Goal: Information Seeking & Learning: Learn about a topic

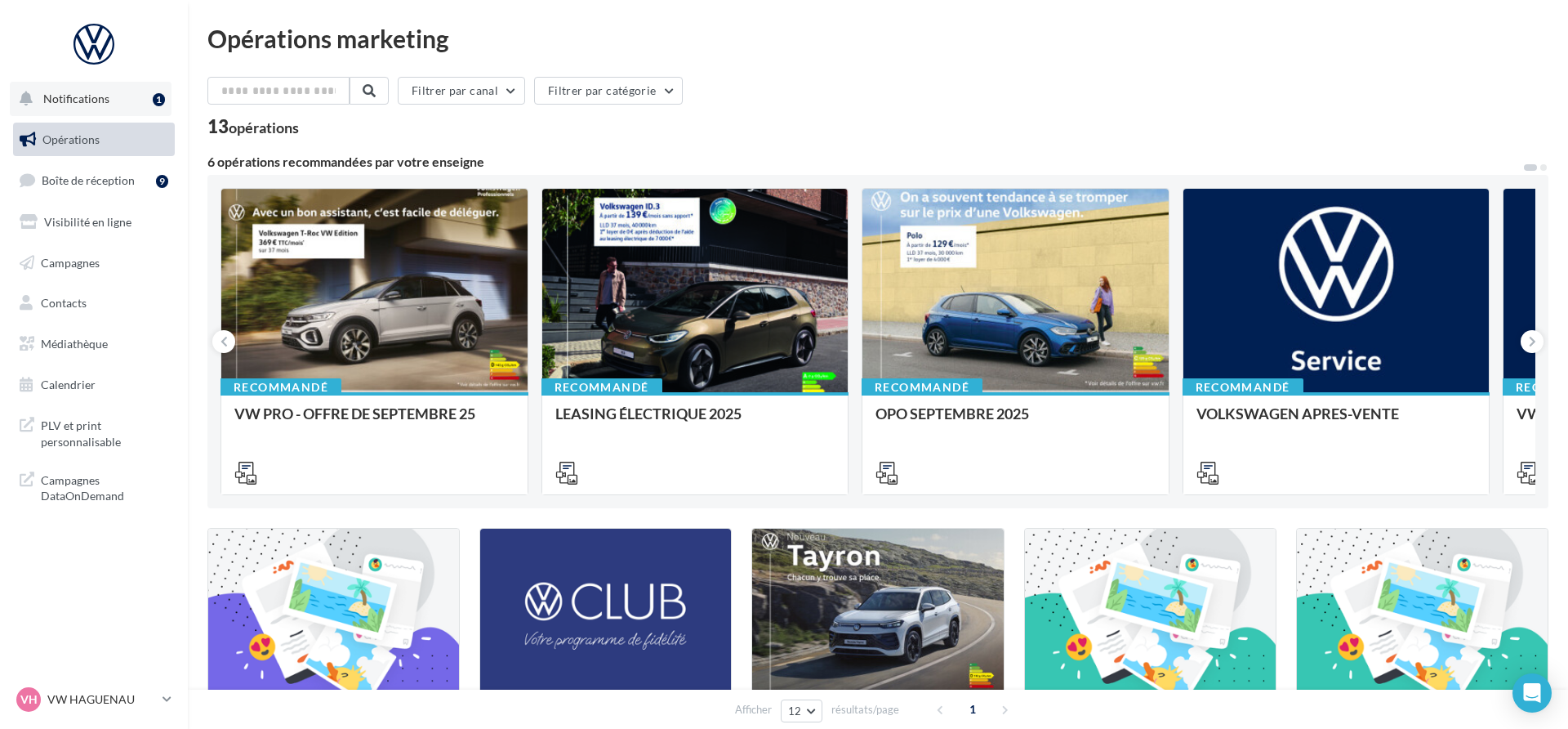
click at [101, 100] on span "Notifications" at bounding box center [76, 98] width 66 height 14
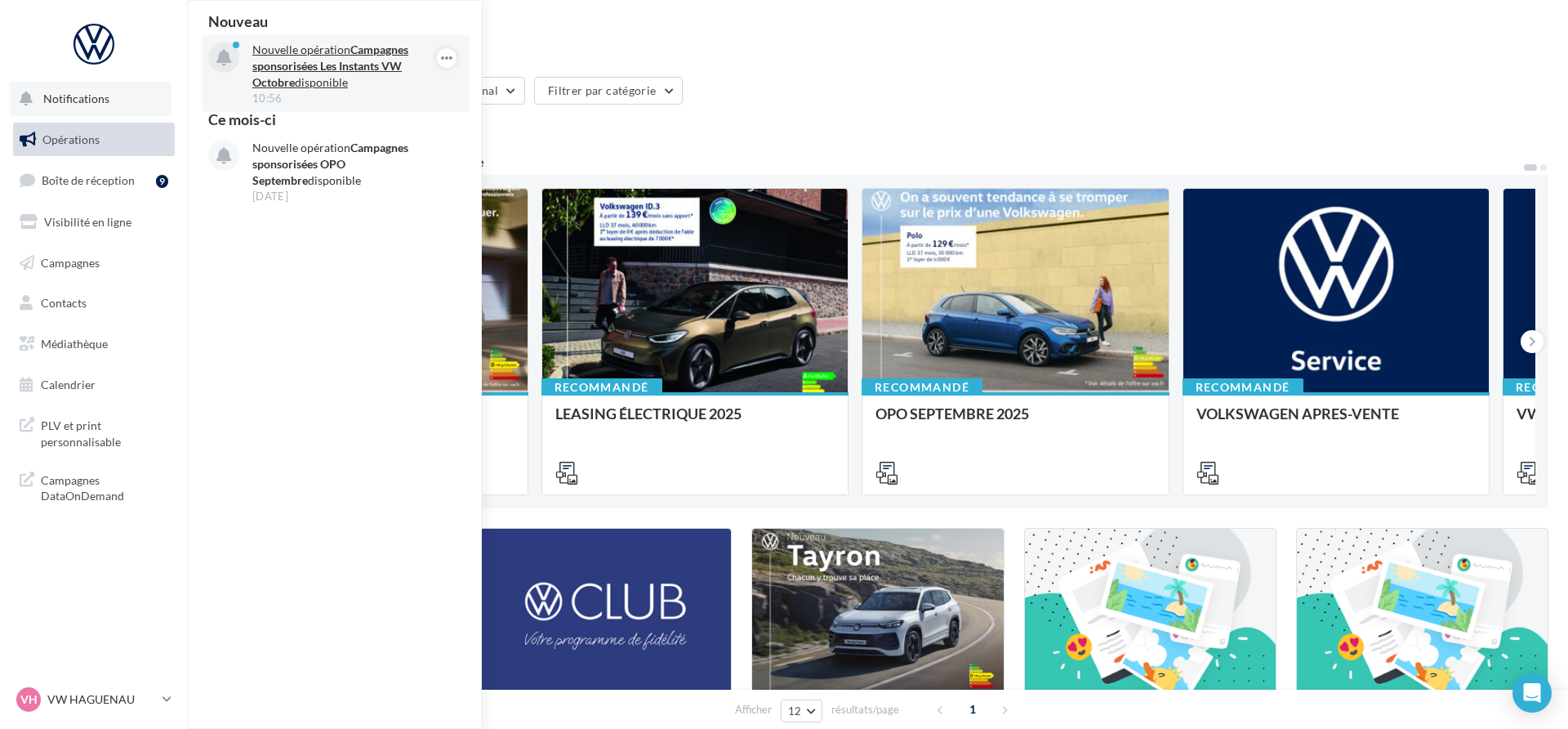
click at [367, 60] on strong "Campagnes sponsorisées Les Instants VW Octobre" at bounding box center [331, 66] width 156 height 47
click at [370, 59] on strong "Campagnes sponsorisées Les Instants VW Octobre" at bounding box center [331, 66] width 156 height 47
click at [387, 62] on strong "Campagnes sponsorisées Les Instants VW Octobre" at bounding box center [331, 66] width 156 height 47
click at [447, 54] on icon "button" at bounding box center [447, 57] width 13 height 20
click at [365, 124] on button "Découvrir cette opération" at bounding box center [365, 128] width 185 height 38
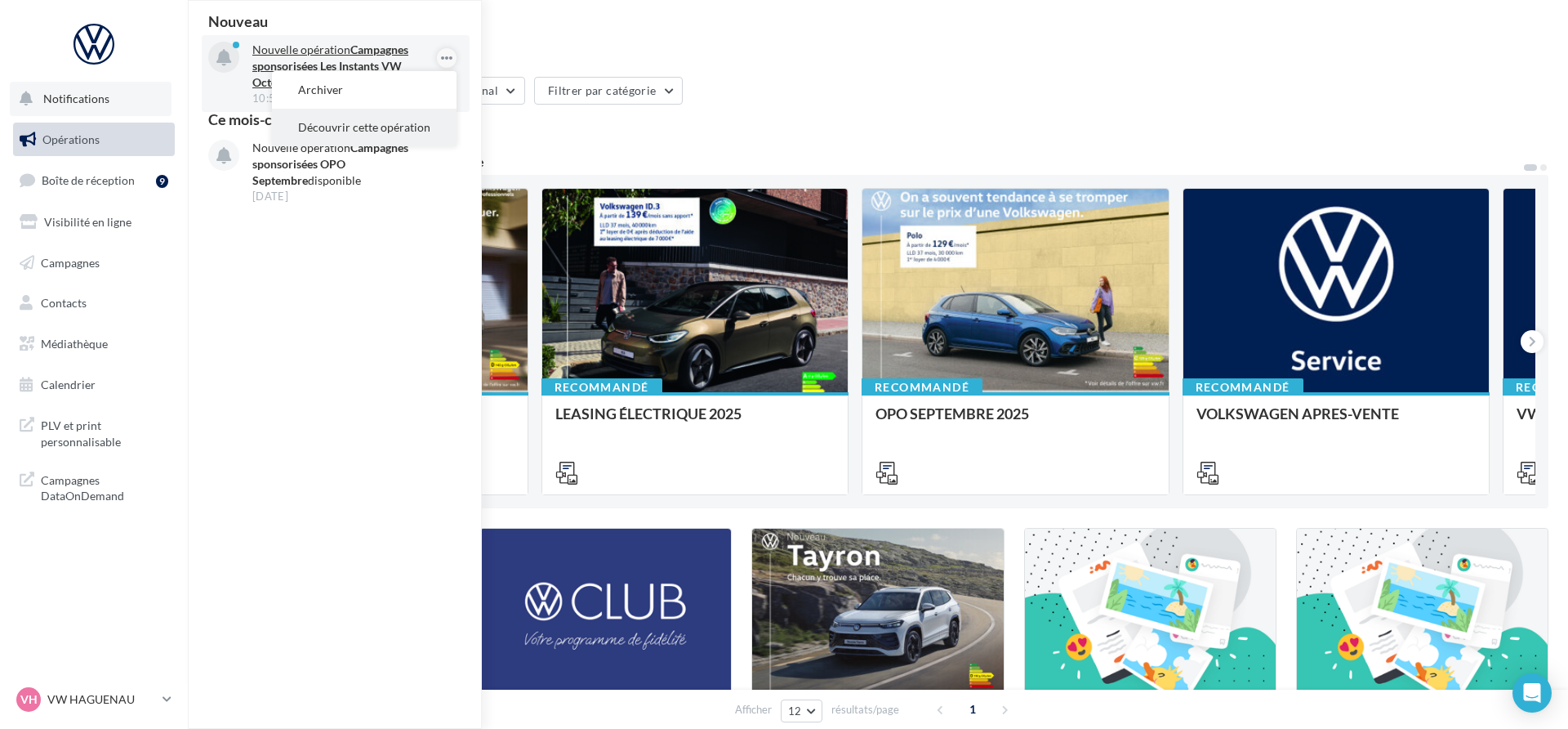
click at [388, 134] on button "Découvrir cette opération" at bounding box center [365, 128] width 185 height 38
click at [353, 65] on strong "Campagnes sponsorisées Les Instants VW Octobre" at bounding box center [331, 66] width 156 height 47
click at [0, 0] on icon "button" at bounding box center [0, 0] width 0 height 0
click at [0, 0] on button "Découvrir cette opération" at bounding box center [0, 0] width 0 height 0
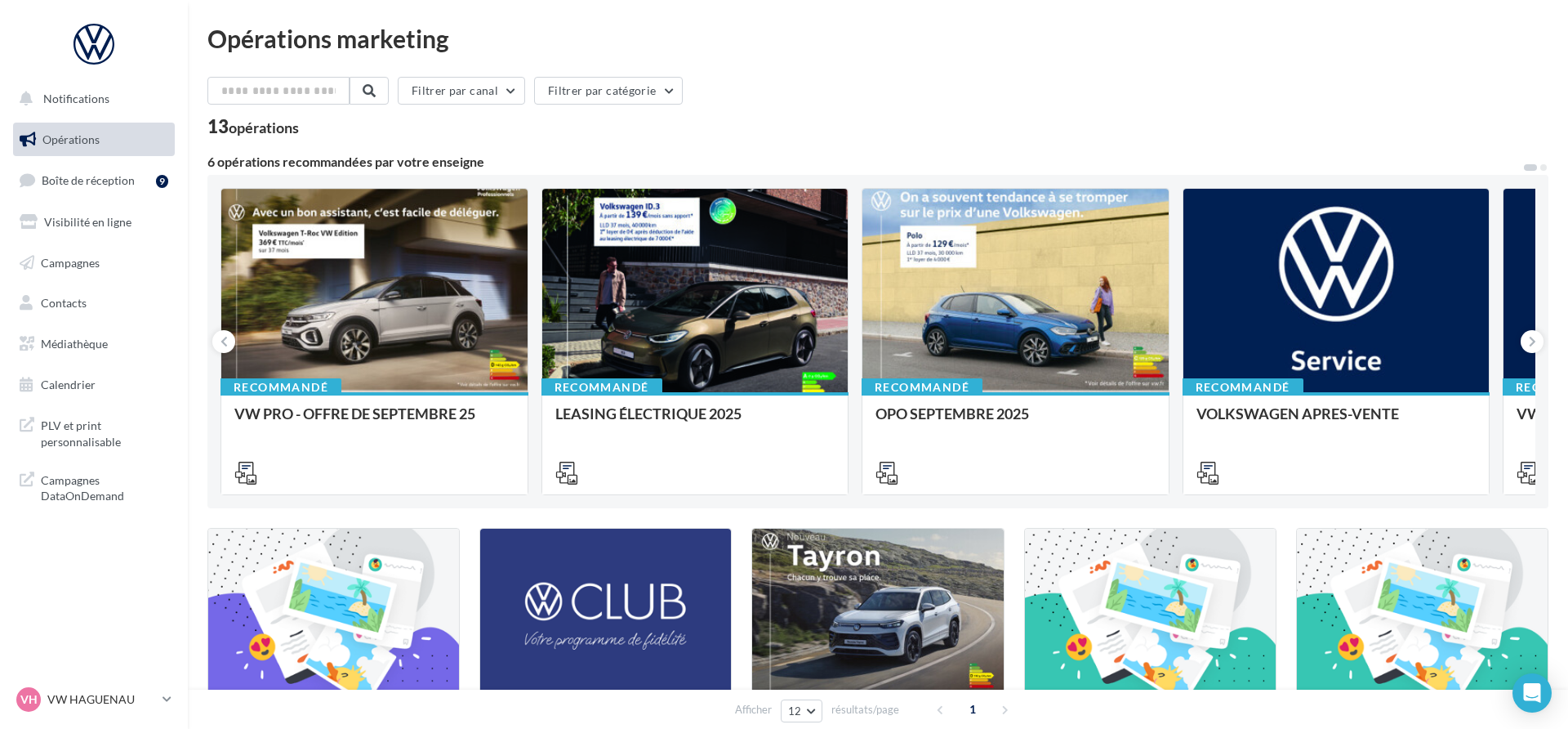
click at [147, 110] on button "Notifications" at bounding box center [90, 99] width 162 height 35
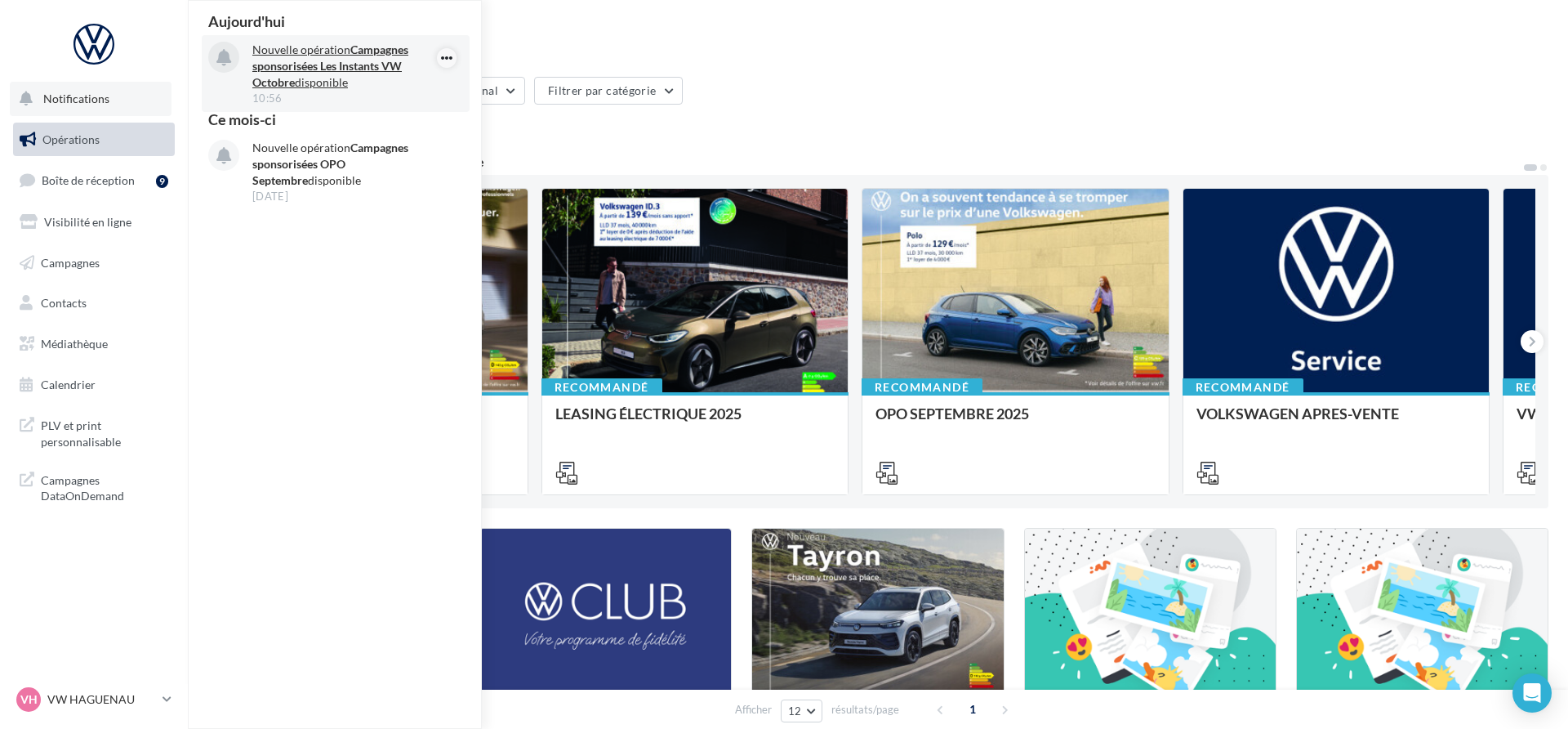
click at [442, 59] on icon "button" at bounding box center [447, 57] width 13 height 20
click at [397, 122] on button "Découvrir cette opération" at bounding box center [365, 128] width 185 height 38
click at [451, 48] on icon "button" at bounding box center [447, 57] width 13 height 20
click at [427, 121] on button "Découvrir cette opération" at bounding box center [365, 128] width 185 height 38
click at [308, 71] on strong "Campagnes sponsorisées Les Instants VW Octobre" at bounding box center [331, 66] width 156 height 47
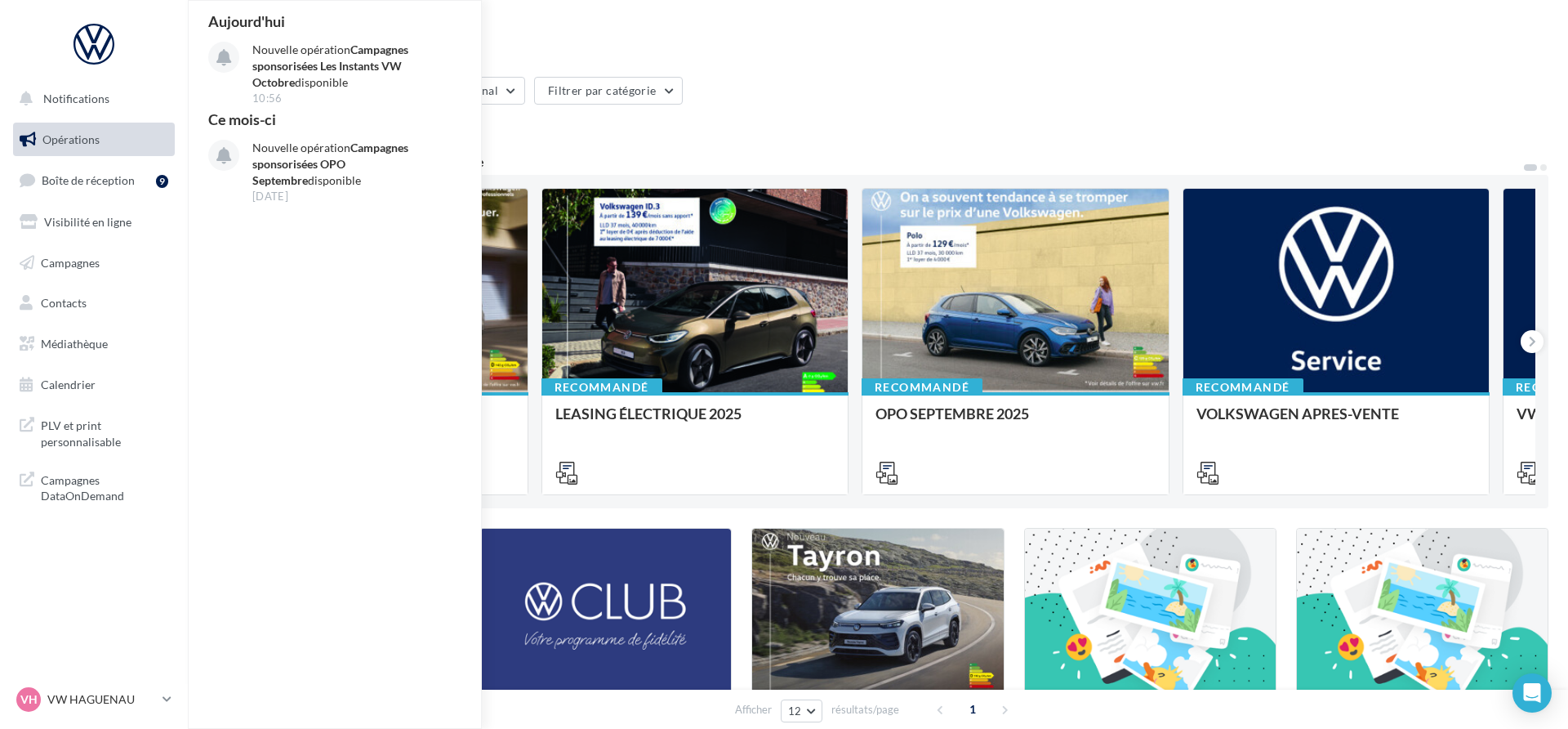
click at [0, 0] on icon "button" at bounding box center [0, 0] width 0 height 0
click at [0, 0] on button "Découvrir cette opération" at bounding box center [0, 0] width 0 height 0
click at [0, 0] on button "Archiver" at bounding box center [0, 0] width 0 height 0
click at [96, 109] on button "Notifications Ce mois-ci Nouvelle opération Campagnes sponsorisées OPO Septembr…" at bounding box center [90, 99] width 162 height 35
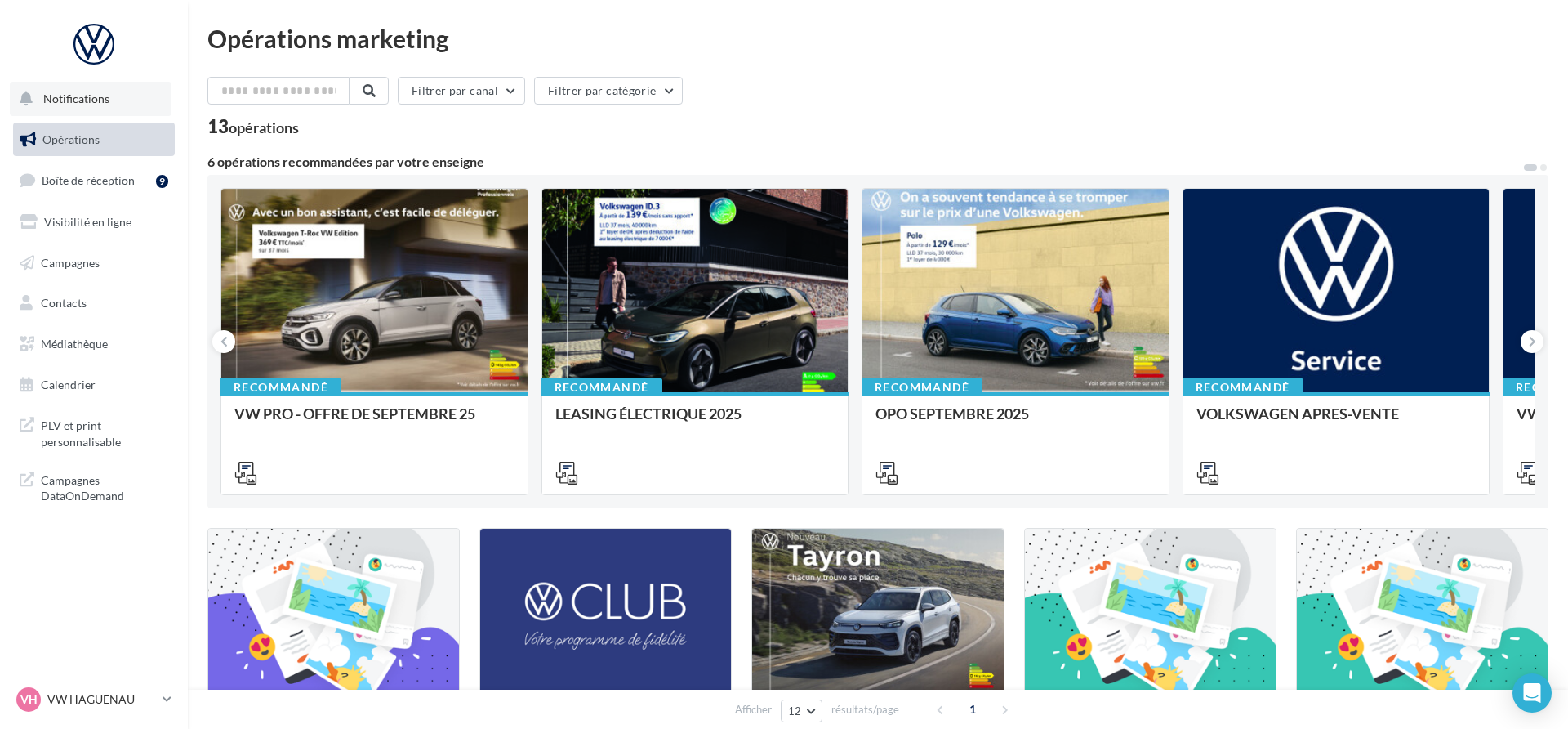
click at [96, 109] on button "Notifications" at bounding box center [90, 99] width 162 height 35
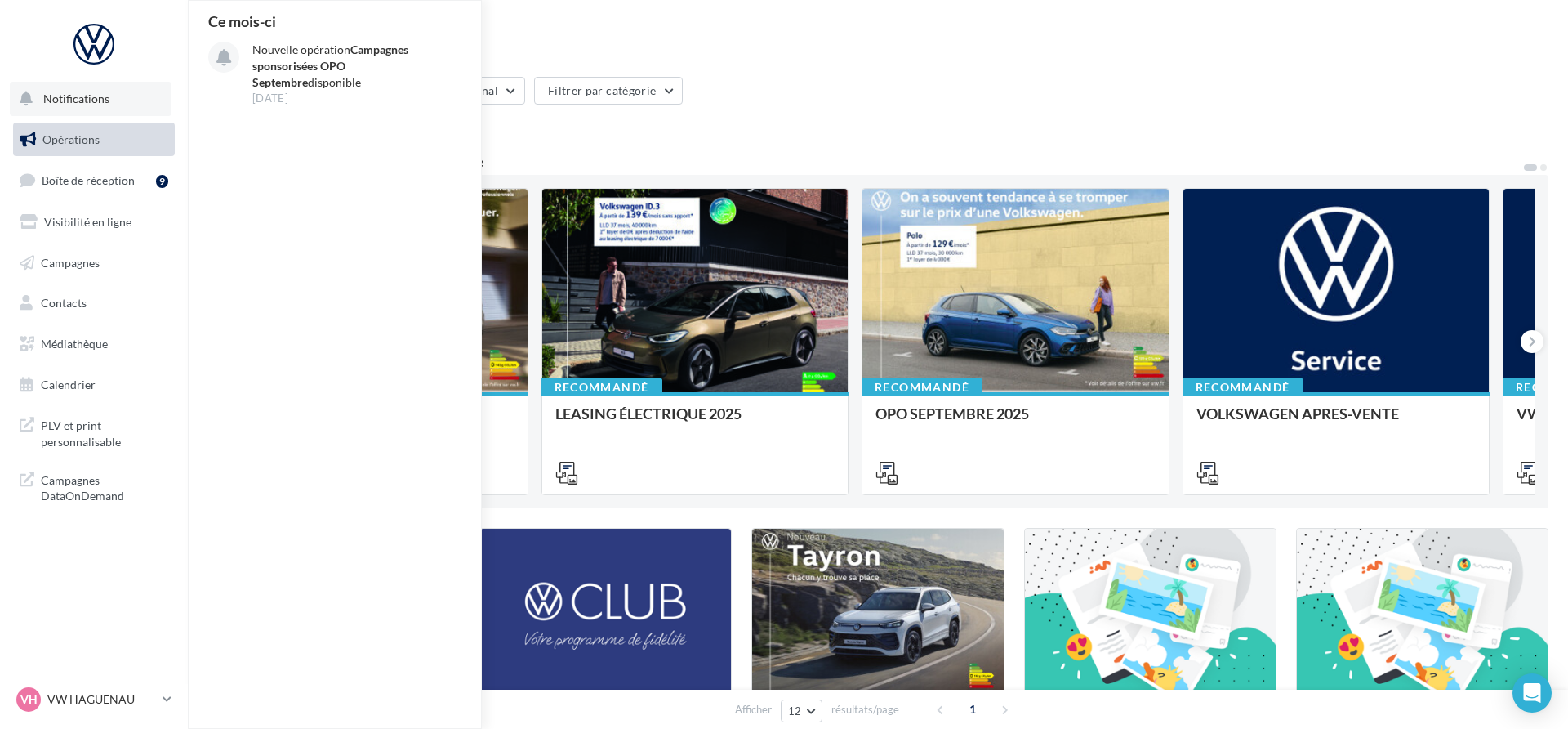
click at [128, 92] on button "Notifications Ce mois-ci Nouvelle opération Campagnes sponsorisées OPO Septembr…" at bounding box center [90, 99] width 162 height 35
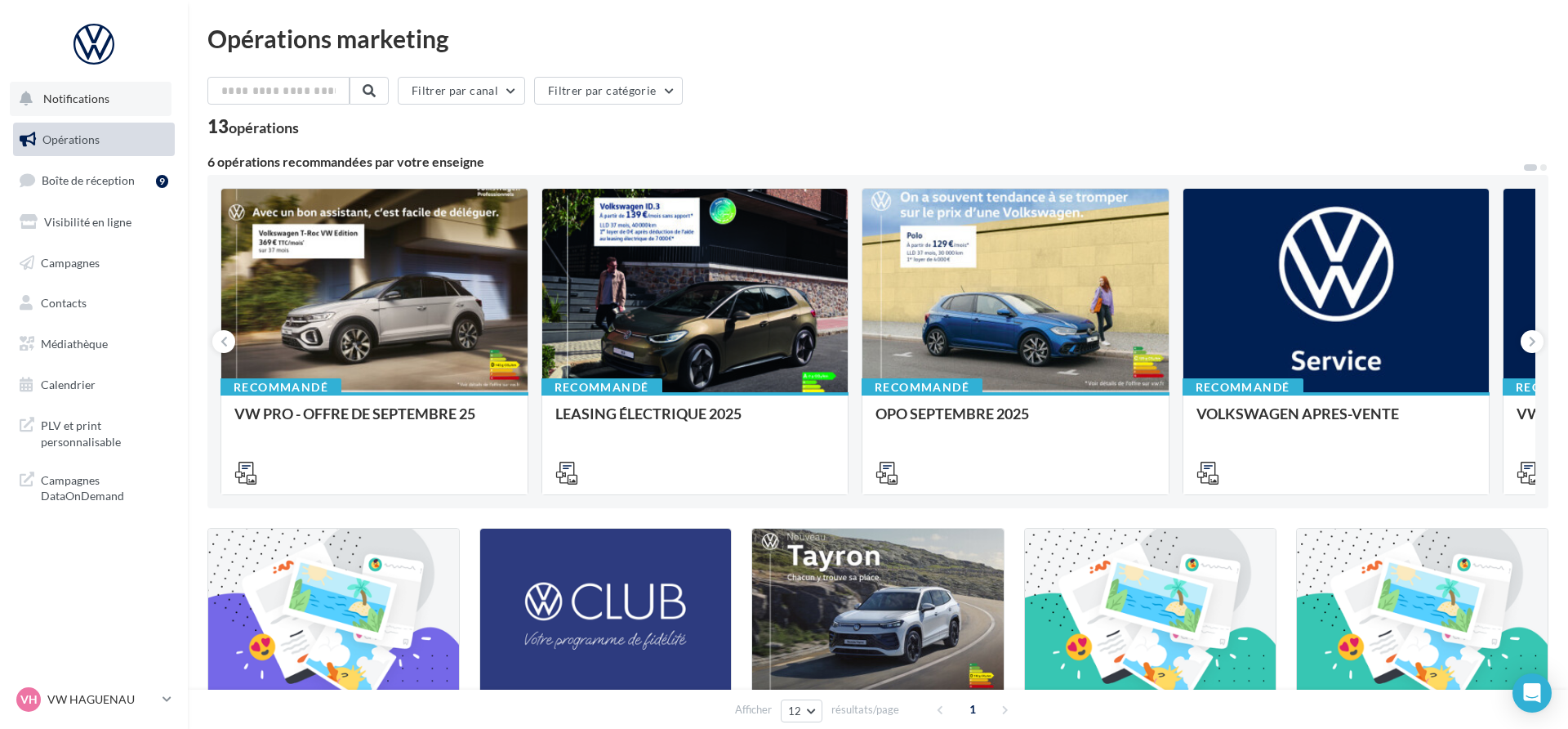
click at [129, 100] on button "Notifications" at bounding box center [90, 99] width 162 height 35
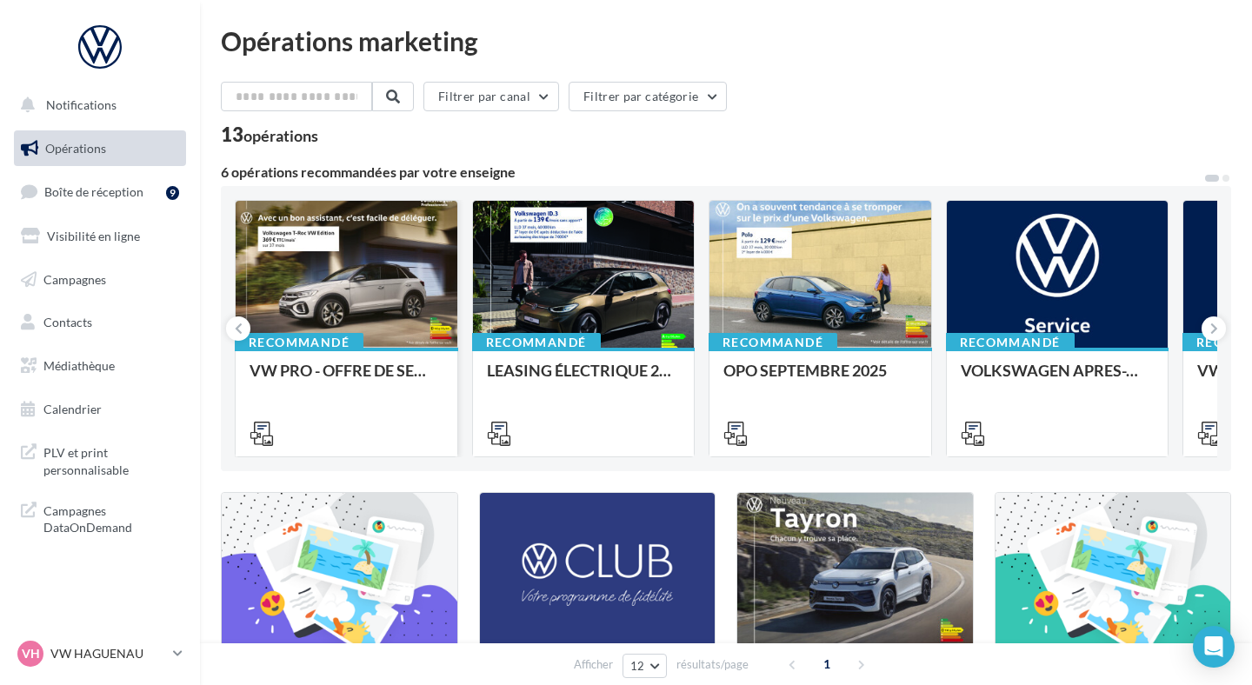
click at [353, 303] on div at bounding box center [347, 275] width 222 height 149
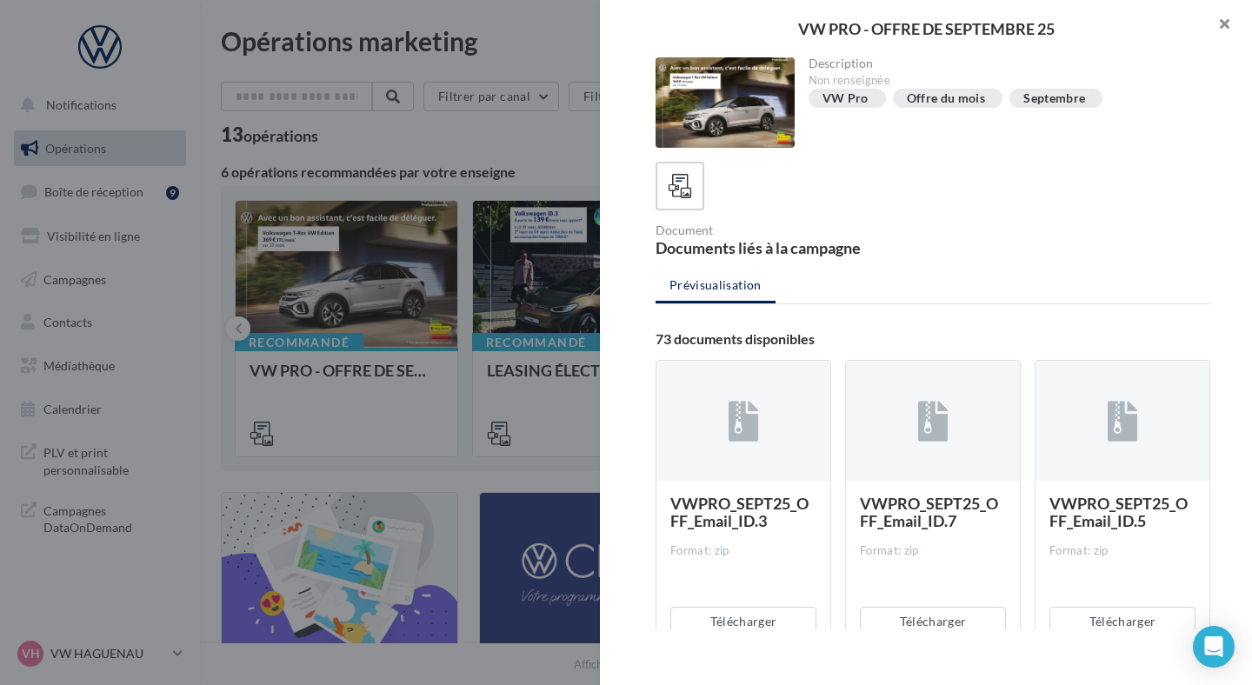
click at [1216, 18] on button "button" at bounding box center [1218, 26] width 70 height 52
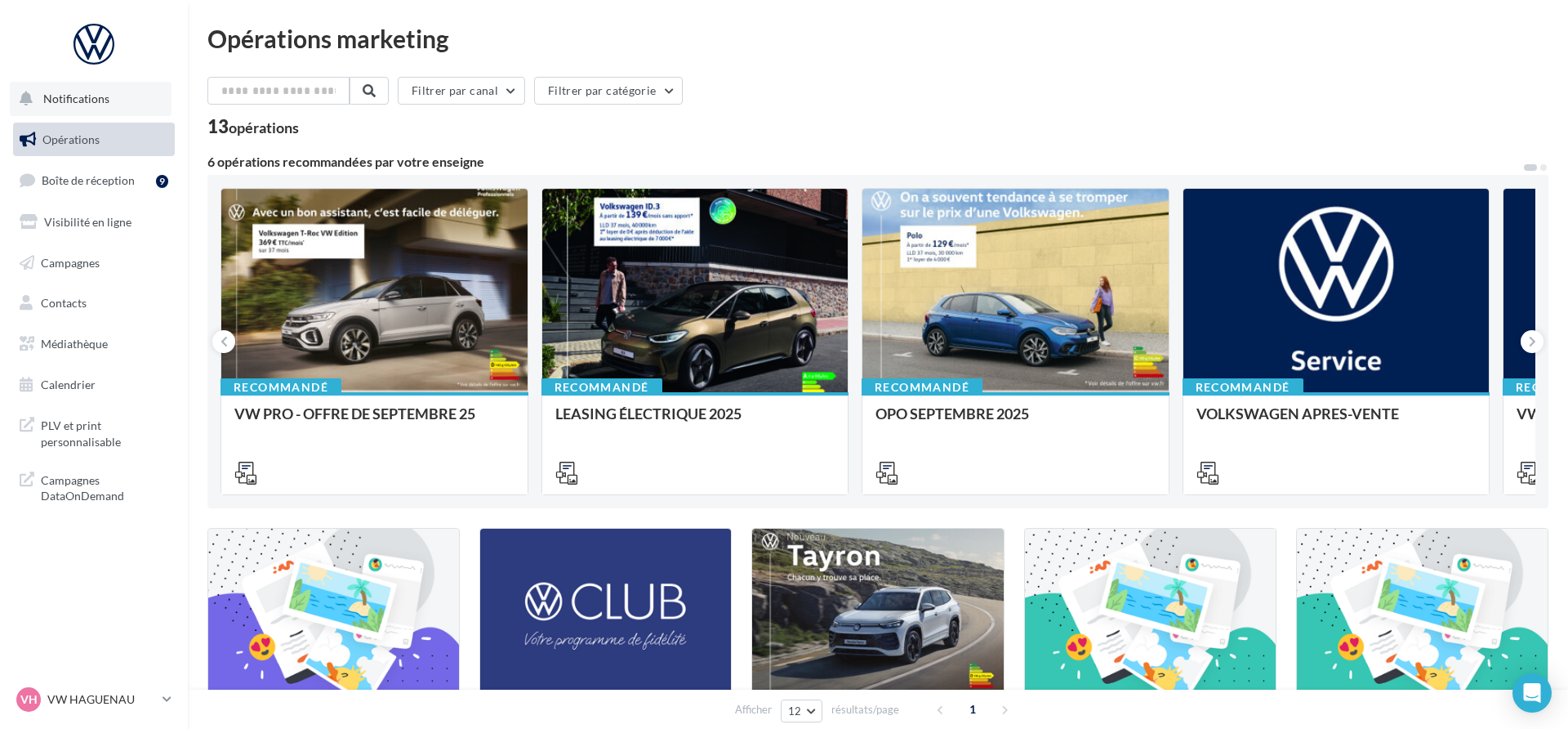
click at [155, 104] on button "Notifications" at bounding box center [90, 99] width 162 height 35
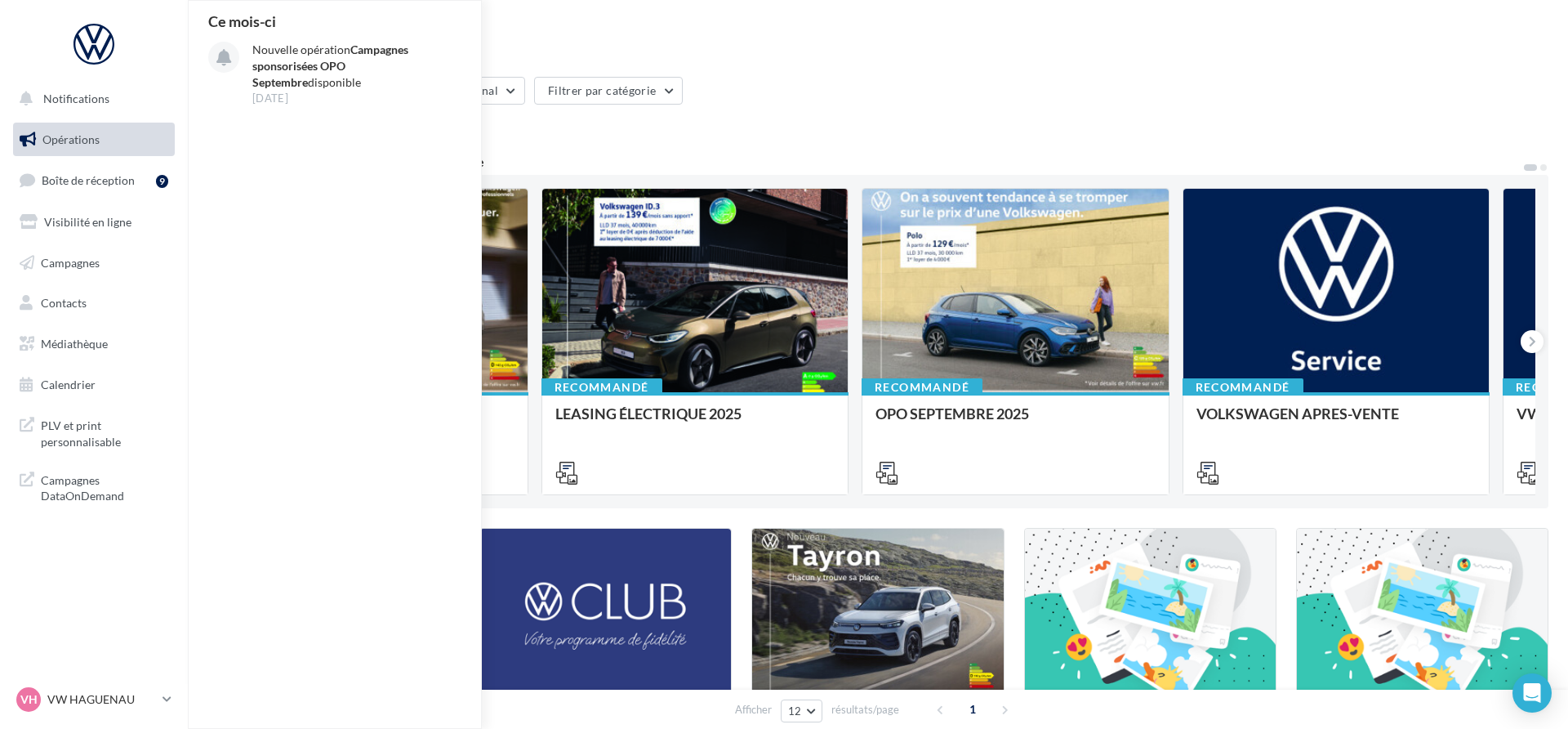
click at [513, 123] on div "13 opérations" at bounding box center [878, 128] width 1342 height 22
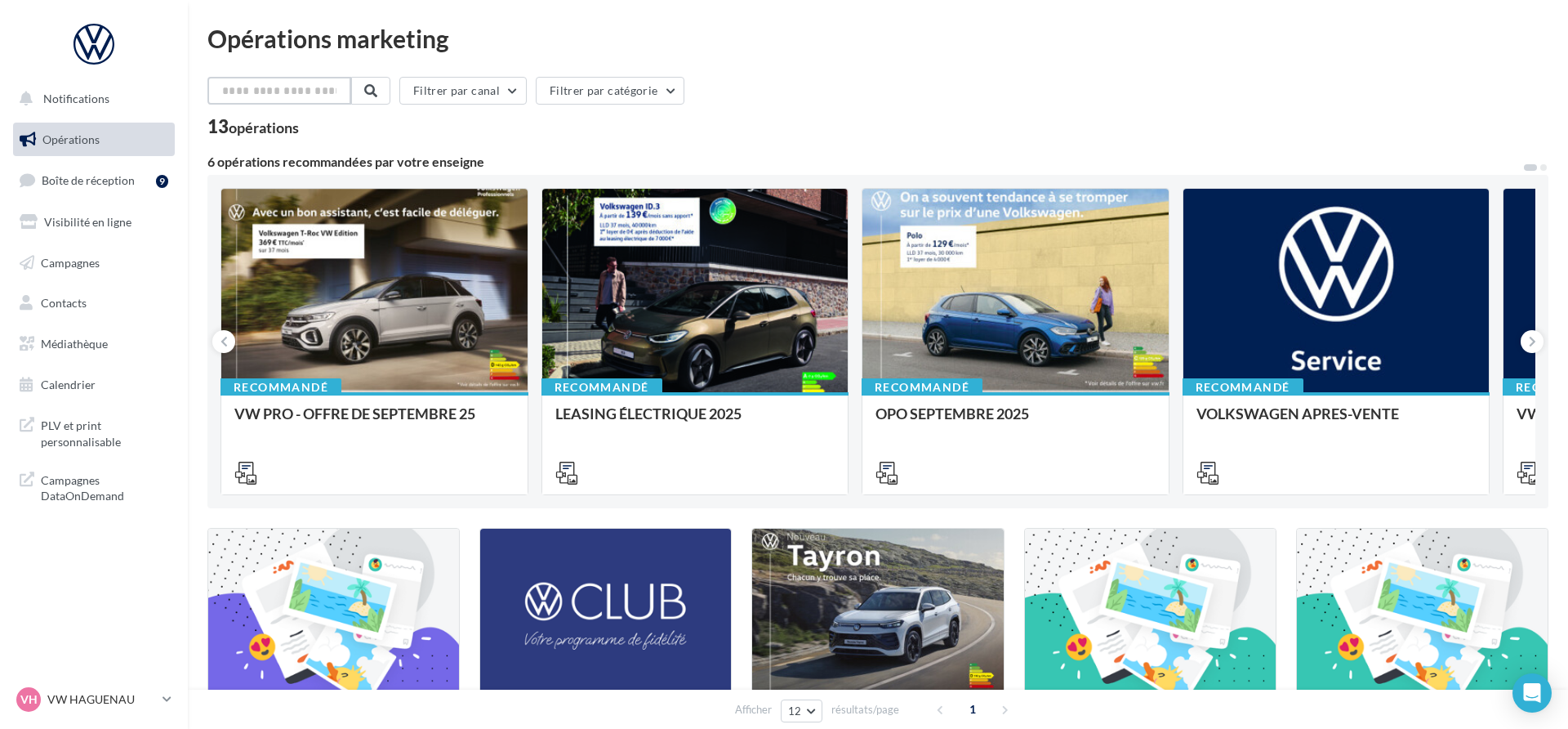
click at [316, 95] on input "text" at bounding box center [279, 91] width 144 height 28
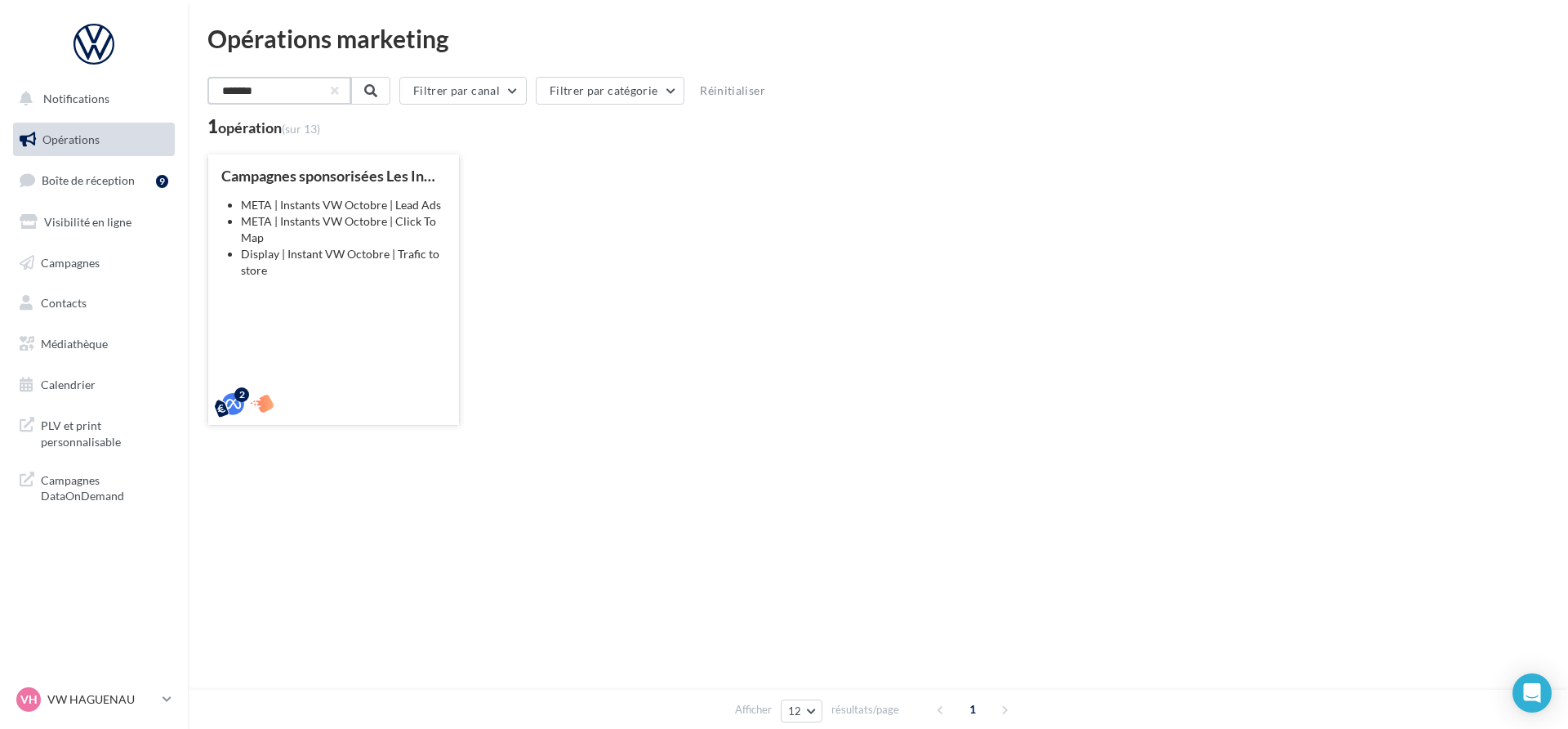
type input "*******"
click at [333, 277] on li "Display | Instant VW Octobre | Trafic to store" at bounding box center [344, 262] width 205 height 33
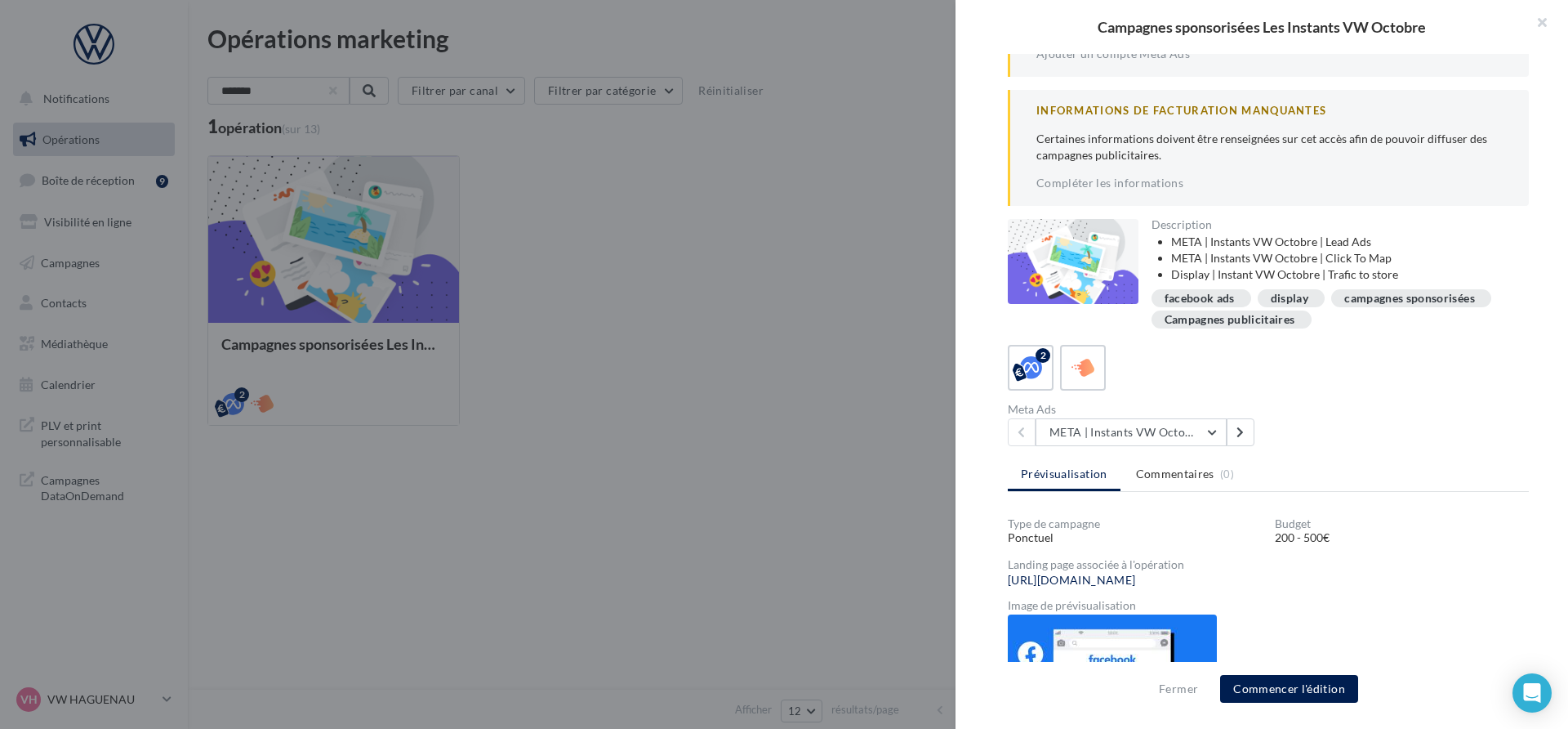
scroll to position [272, 0]
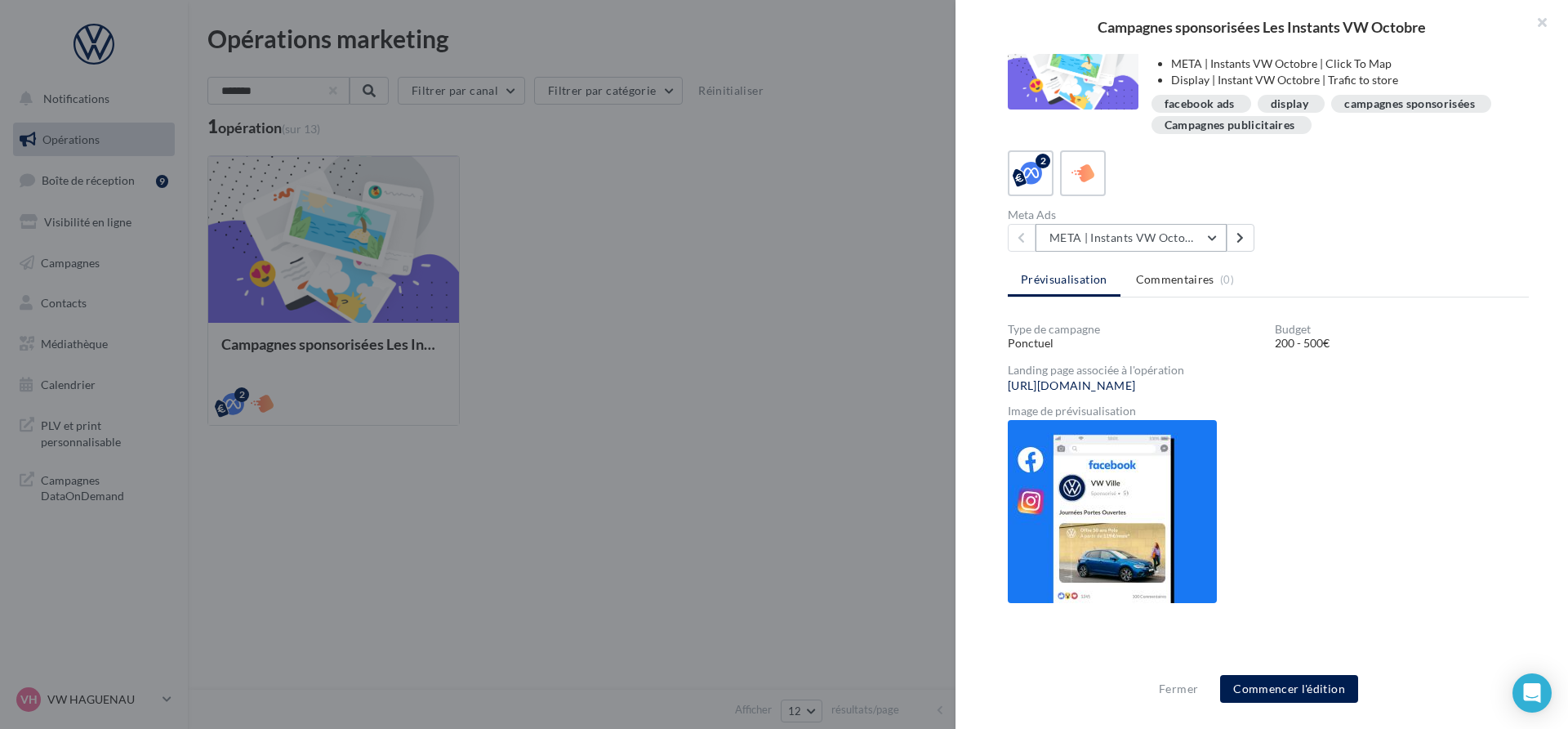
click at [1089, 239] on button "META | Instants VW Octobre | Click To Map" at bounding box center [1131, 238] width 191 height 28
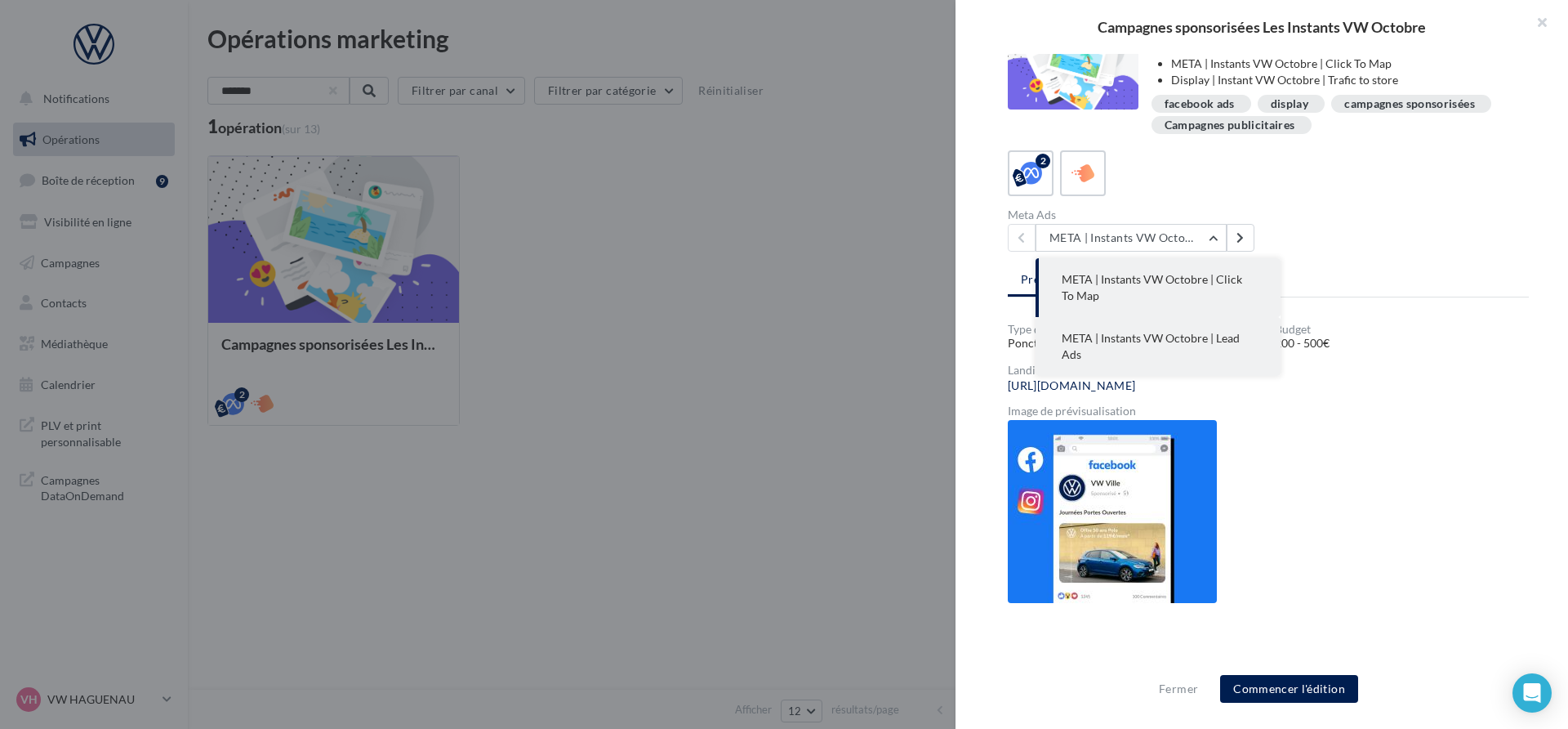
click at [1094, 346] on button "META | Instants VW Octobre | Lead Ads" at bounding box center [1158, 346] width 245 height 59
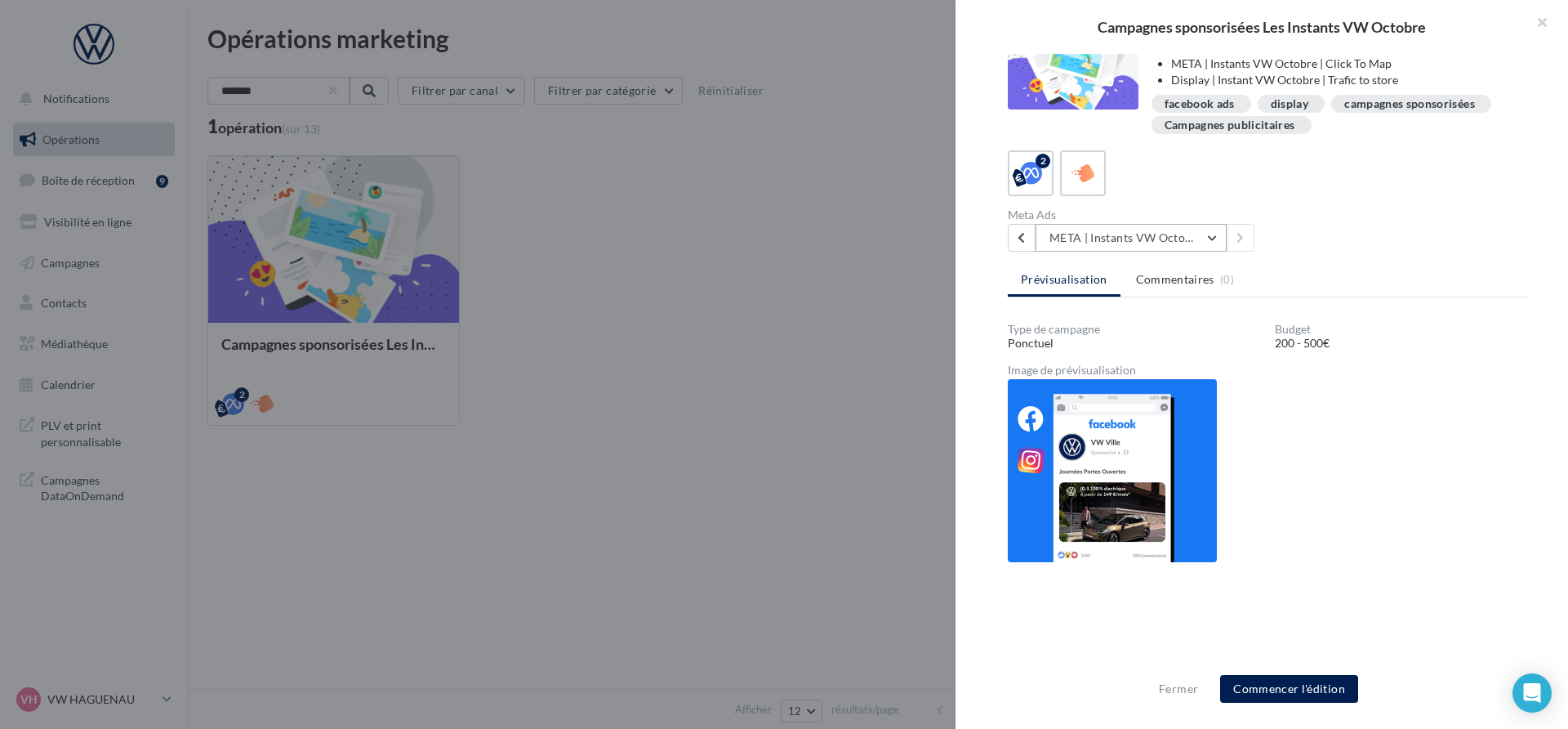
click at [1126, 240] on button "META | Instants VW Octobre | Lead Ads" at bounding box center [1131, 238] width 191 height 28
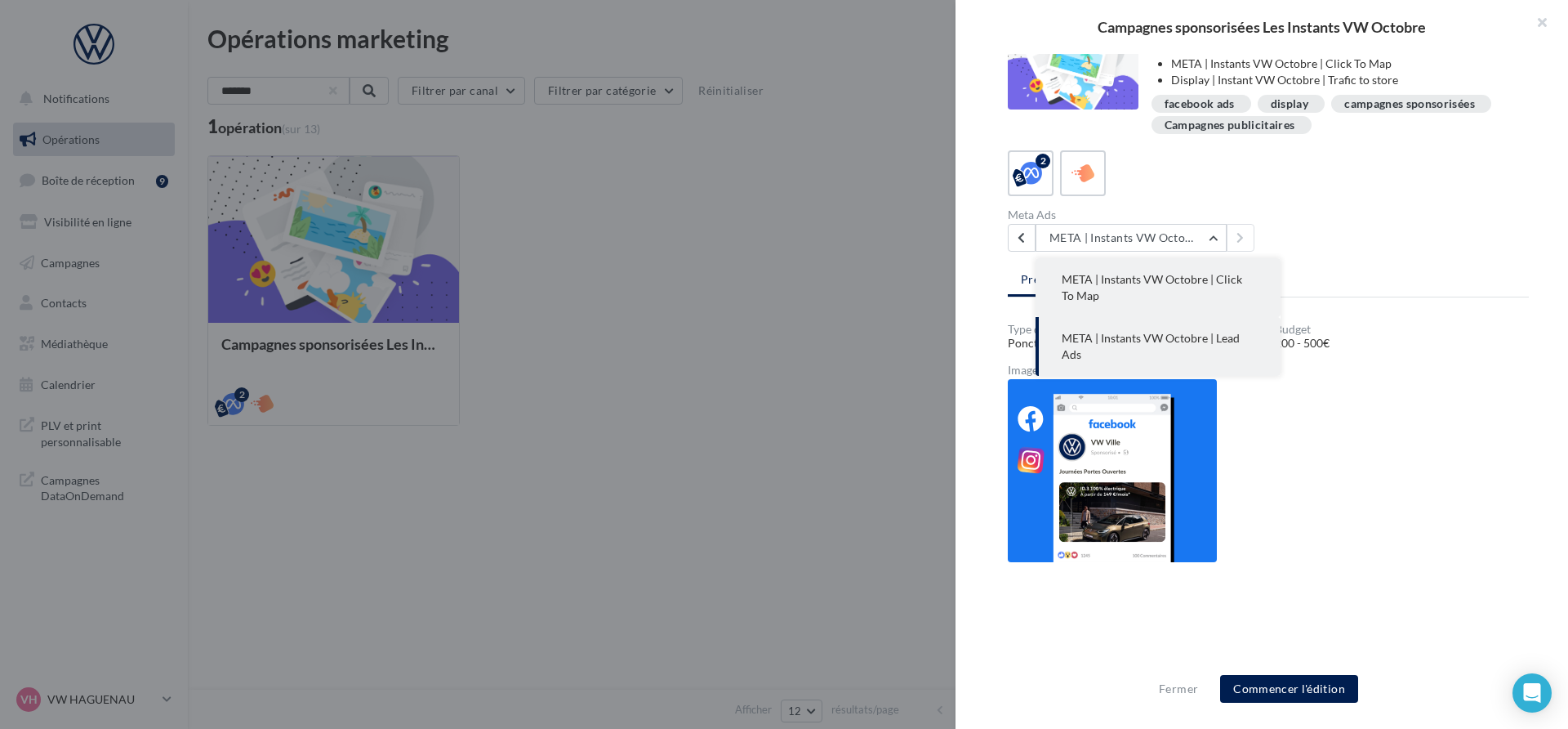
click at [1126, 280] on span "META | Instants VW Octobre | Click To Map" at bounding box center [1152, 287] width 180 height 30
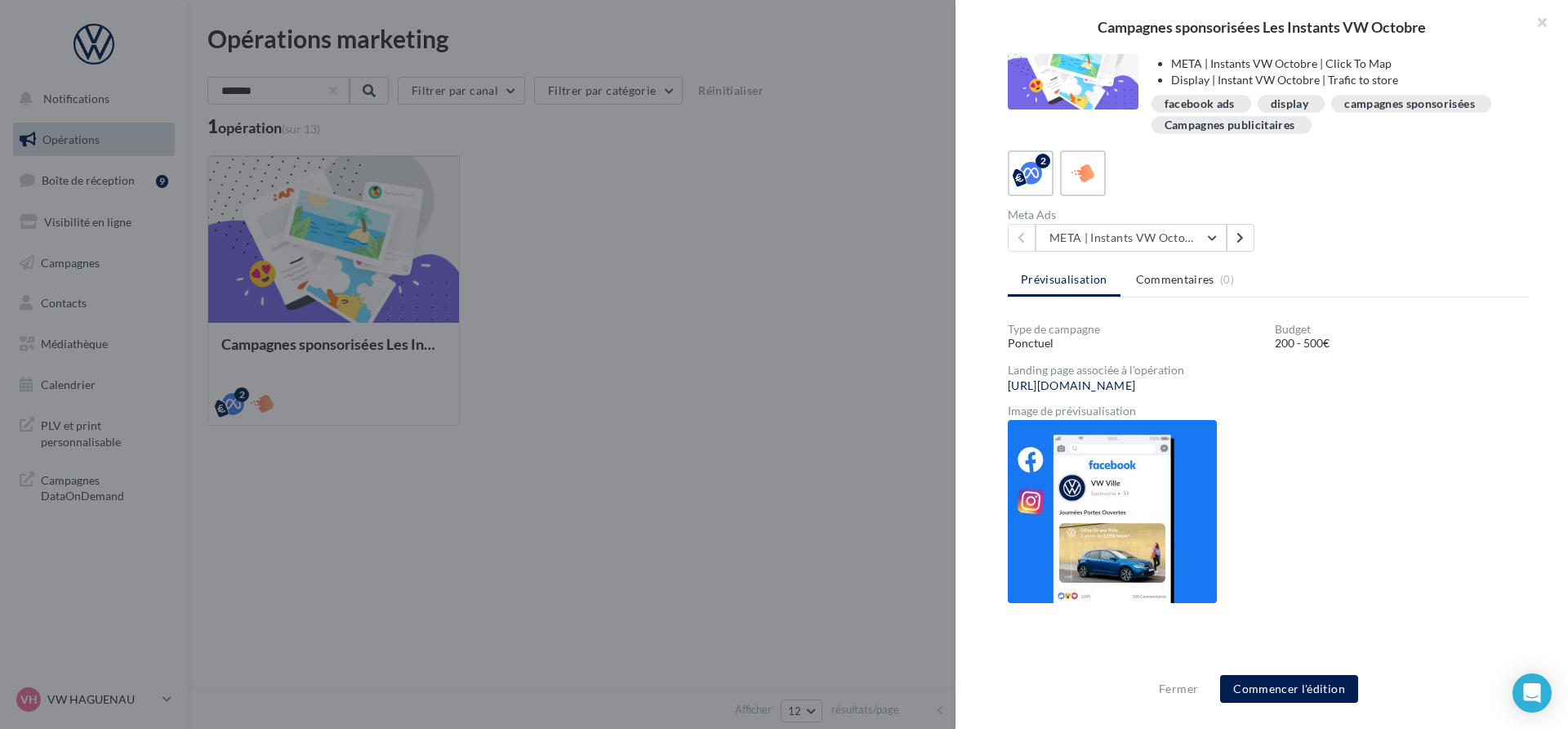
click at [1244, 106] on div "facebook ads" at bounding box center [1202, 103] width 100 height 18
click at [1234, 231] on button at bounding box center [1241, 238] width 28 height 28
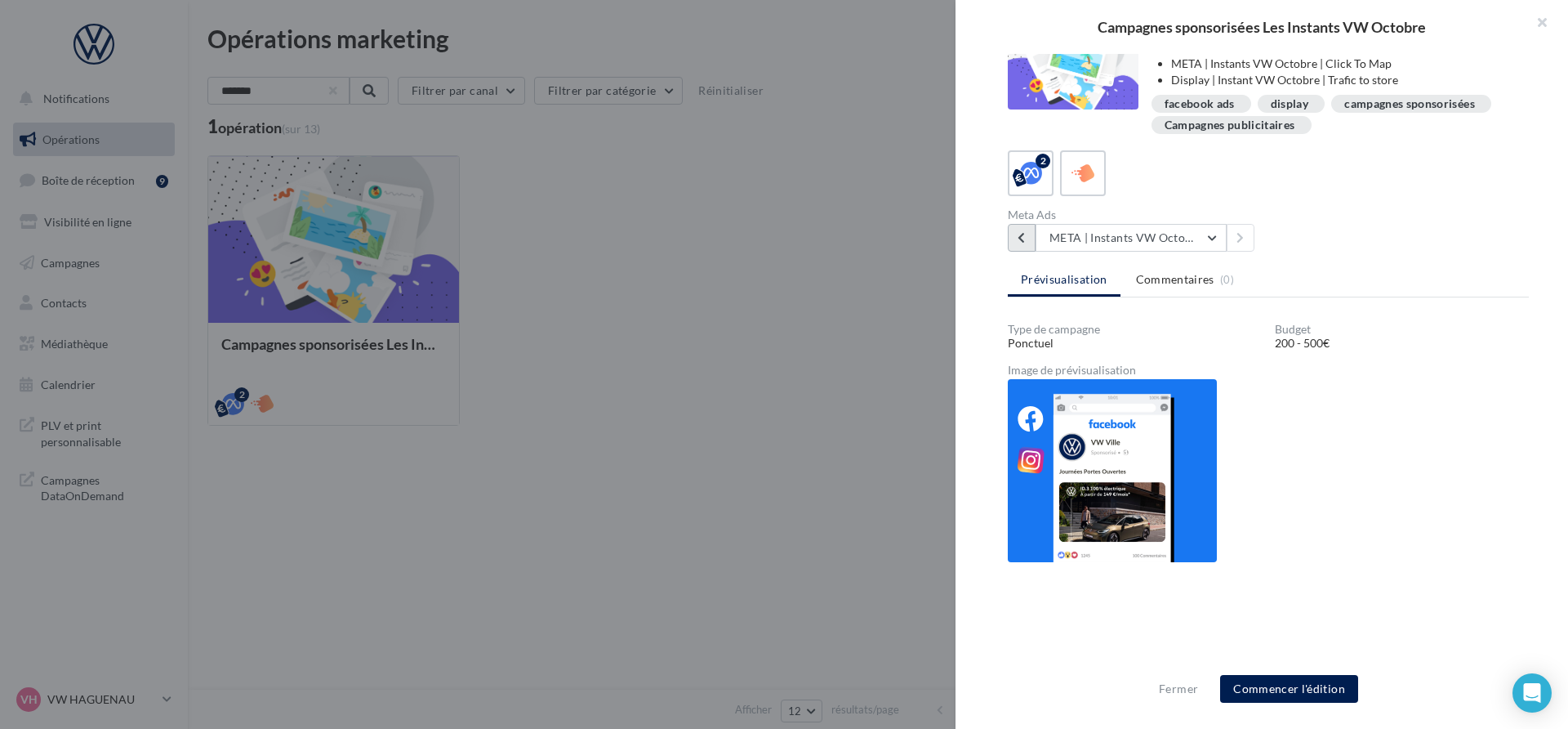
click at [1023, 248] on button at bounding box center [1022, 238] width 28 height 28
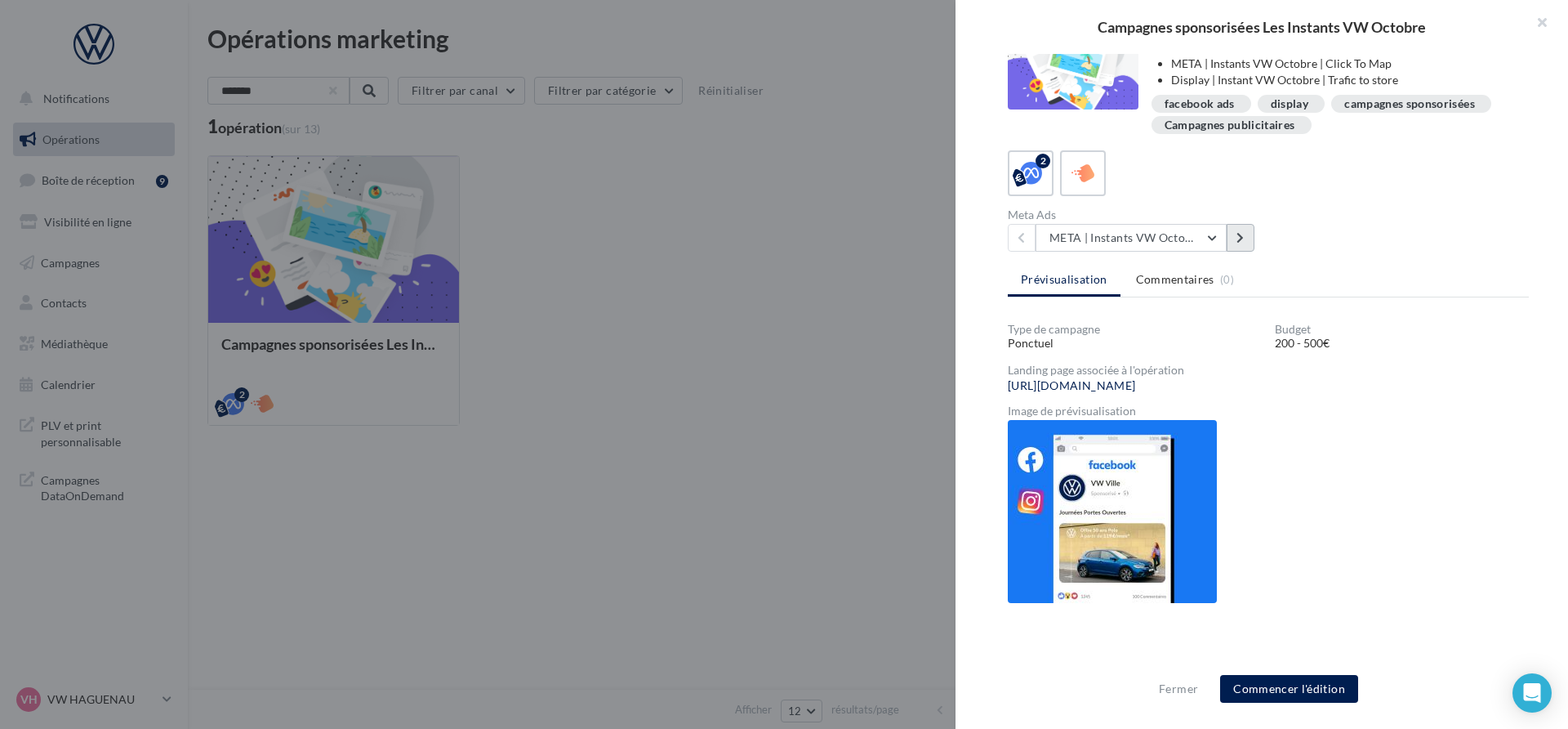
click at [1243, 242] on icon at bounding box center [1240, 238] width 8 height 11
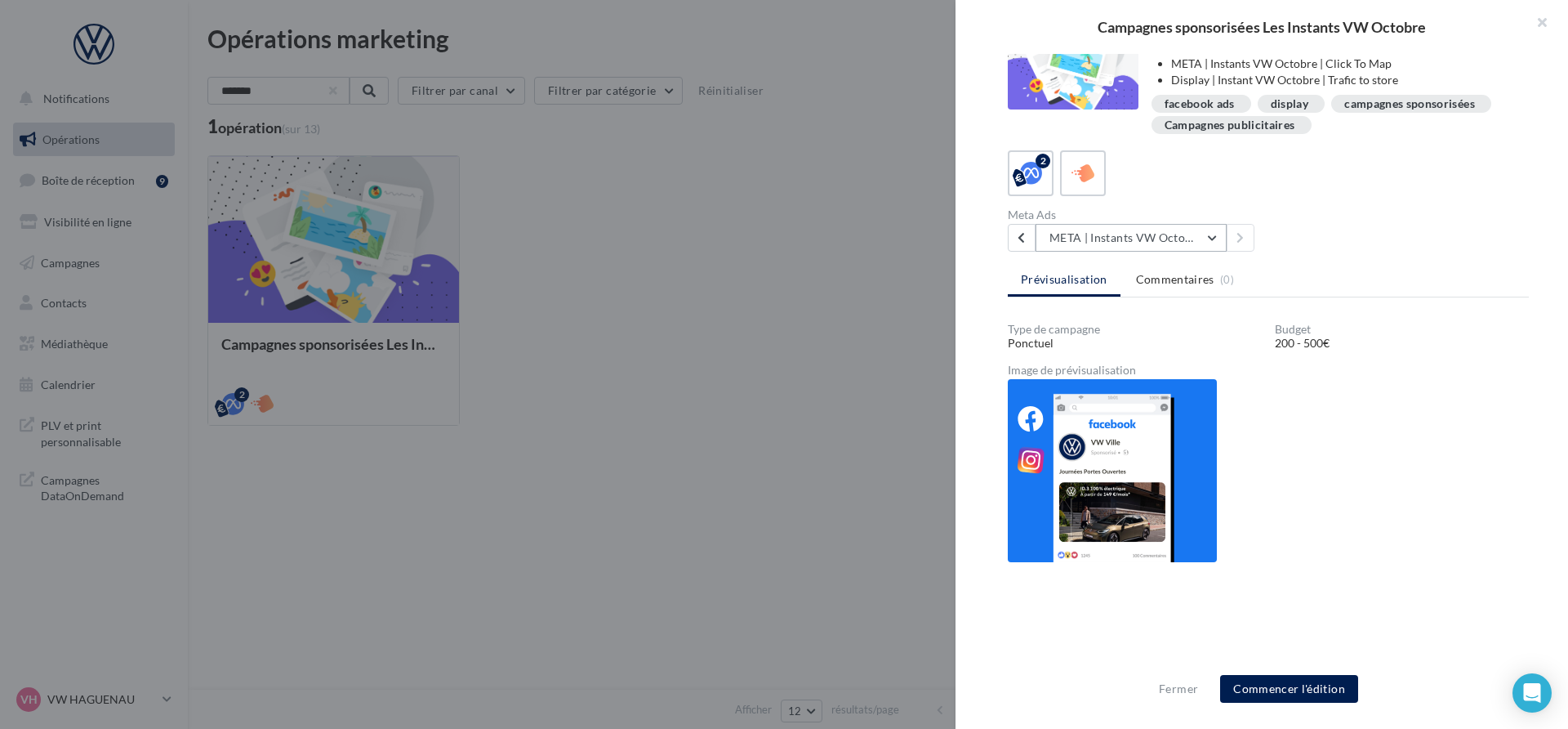
click at [1040, 241] on button "META | Instants VW Octobre | Lead Ads" at bounding box center [1131, 238] width 191 height 28
click at [1074, 272] on span "META | Instants VW Octobre | Click To Map" at bounding box center [1152, 287] width 180 height 30
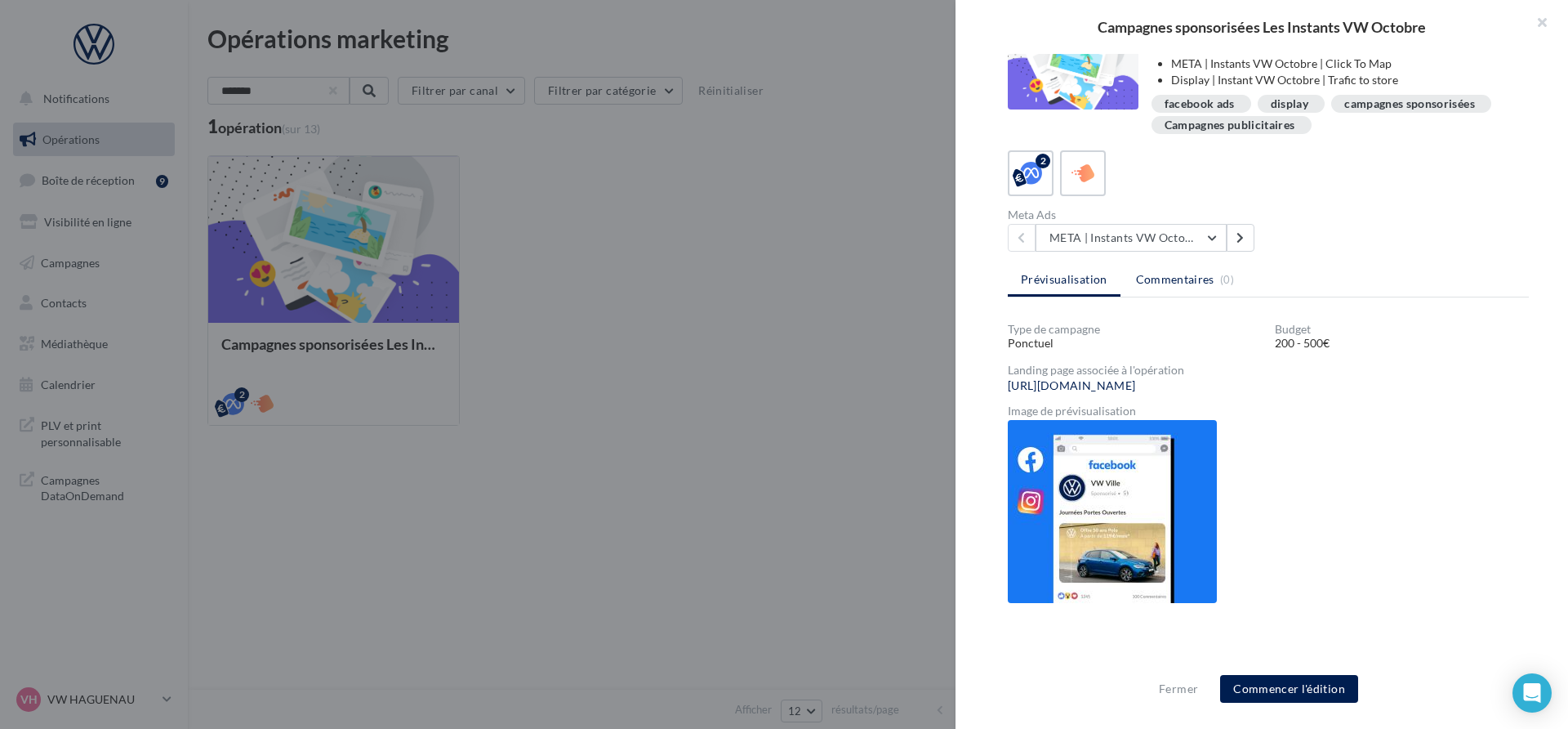
click at [1152, 278] on span "Commentaires" at bounding box center [1174, 279] width 78 height 16
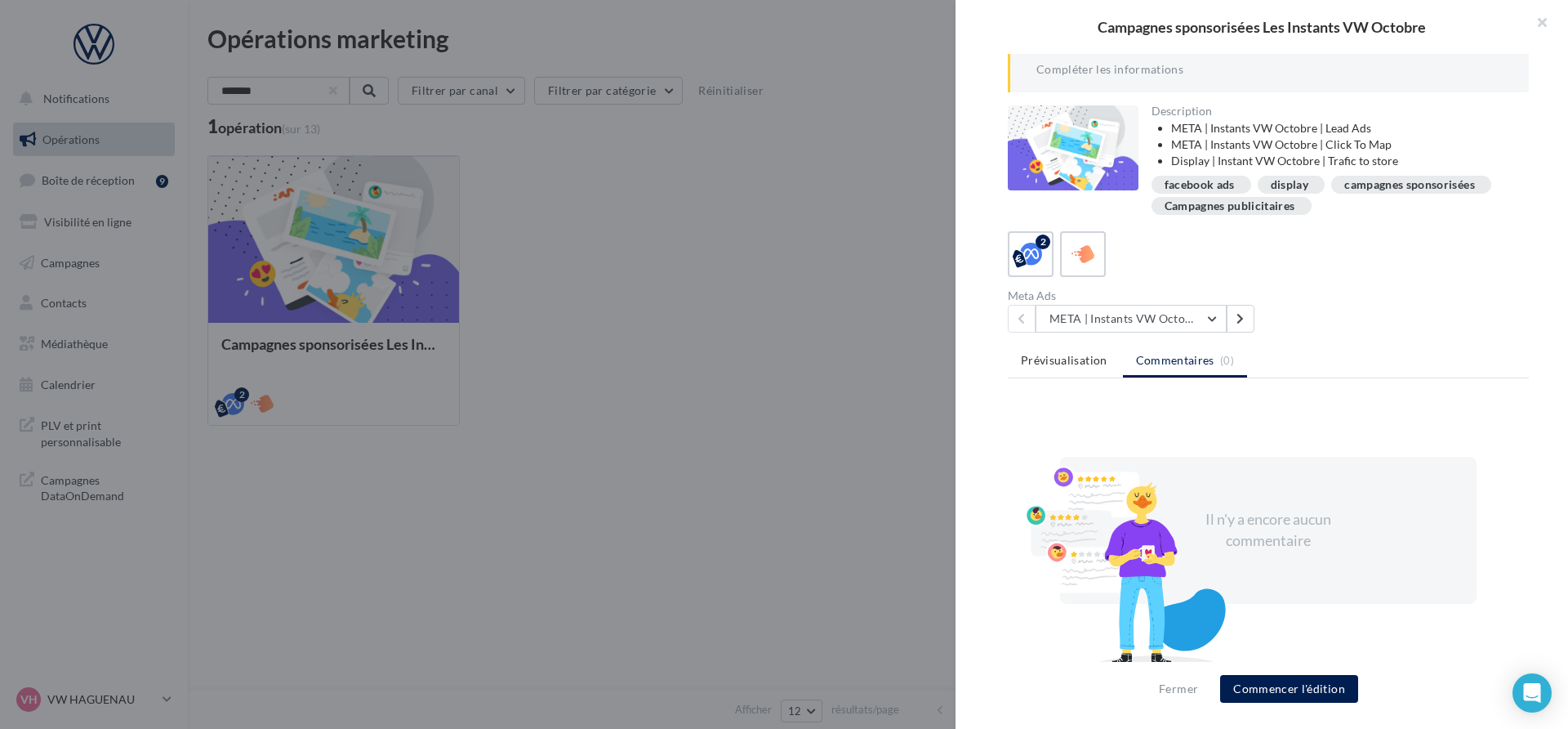
scroll to position [191, 0]
click at [1068, 349] on li "Prévisualisation" at bounding box center [1064, 360] width 113 height 29
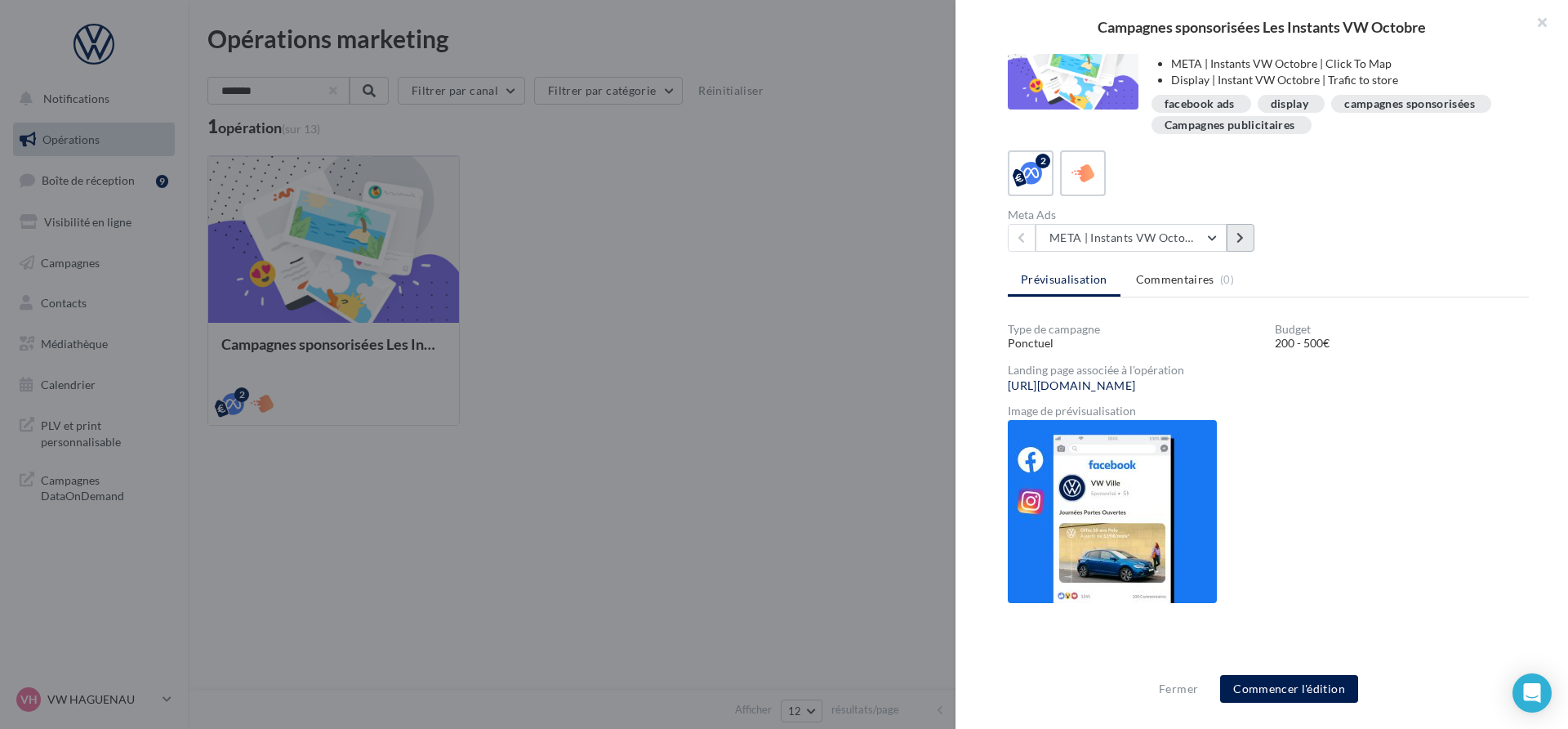
click at [1252, 242] on button at bounding box center [1241, 238] width 28 height 28
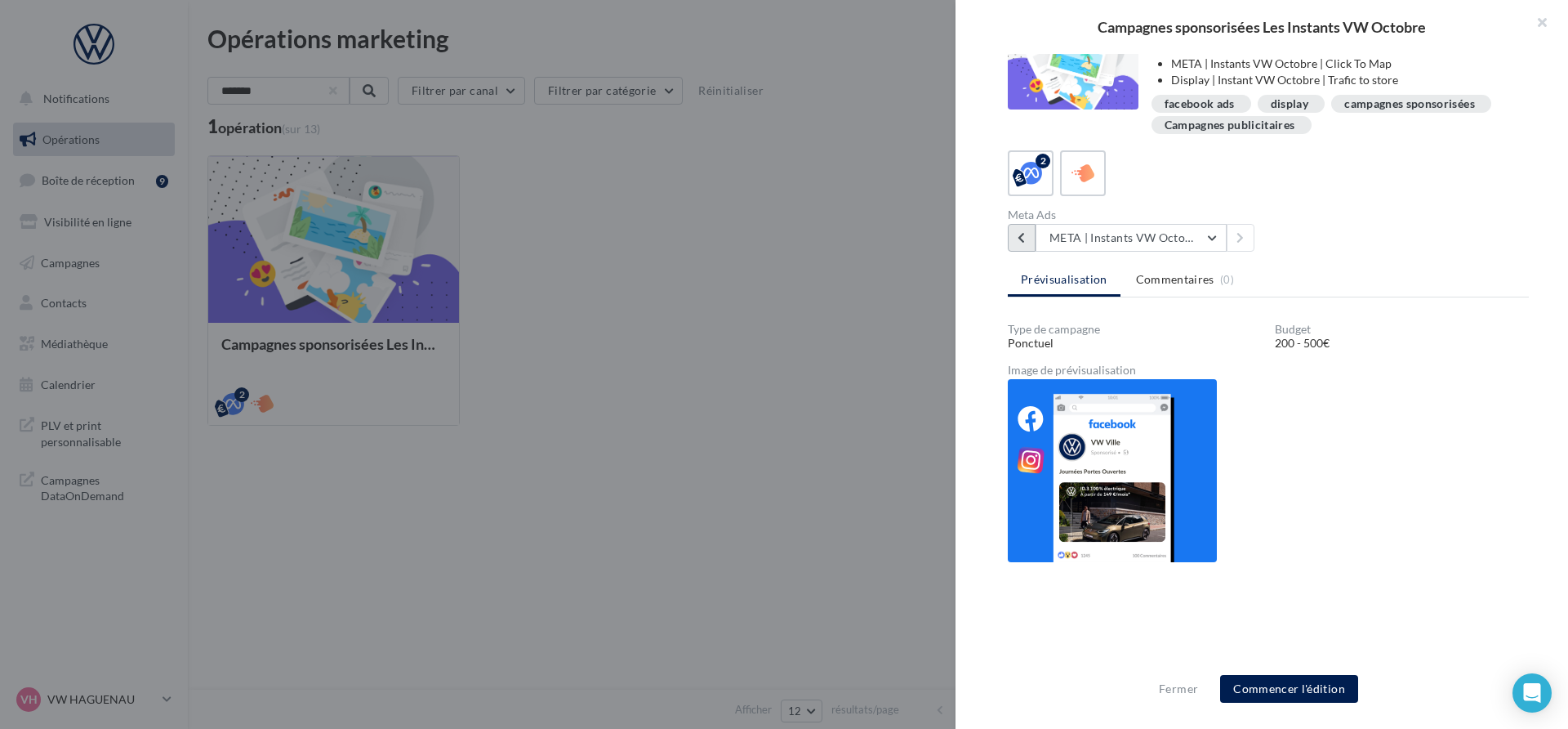
click at [1028, 242] on button at bounding box center [1022, 238] width 28 height 28
